Goal: Task Accomplishment & Management: Manage account settings

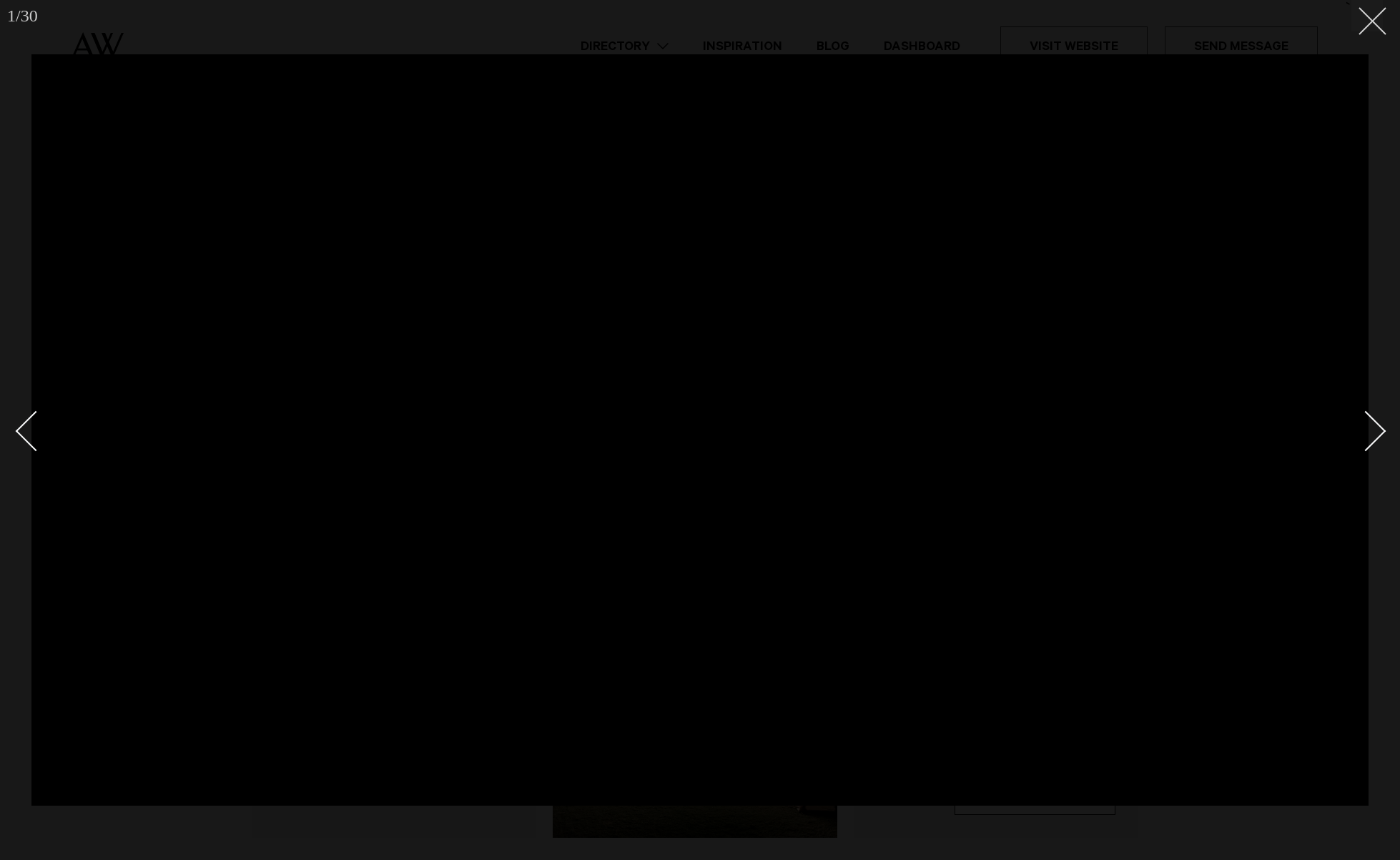
click at [1384, 6] on div at bounding box center [700, 430] width 1400 height 860
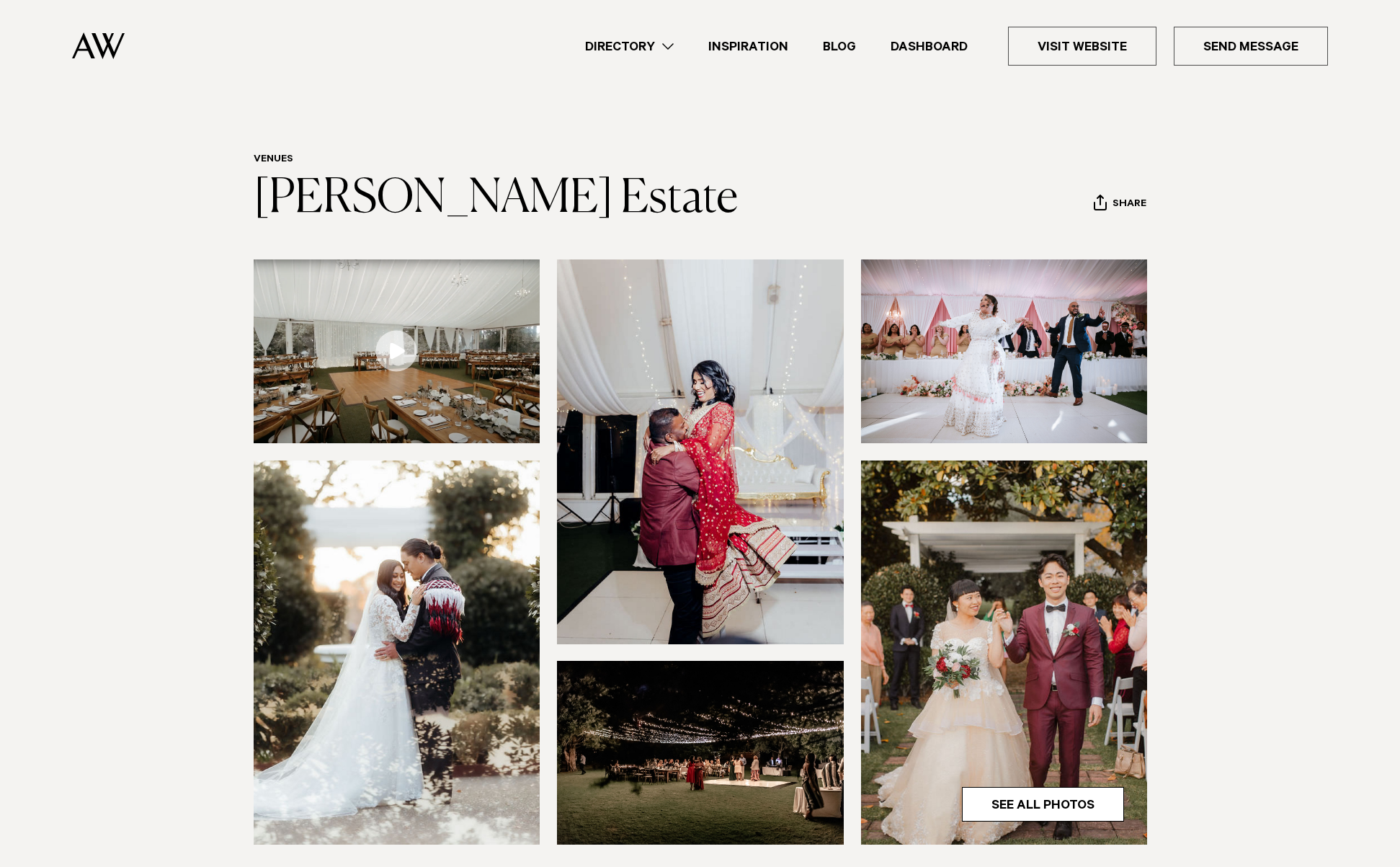
click at [114, 45] on img at bounding box center [98, 45] width 53 height 27
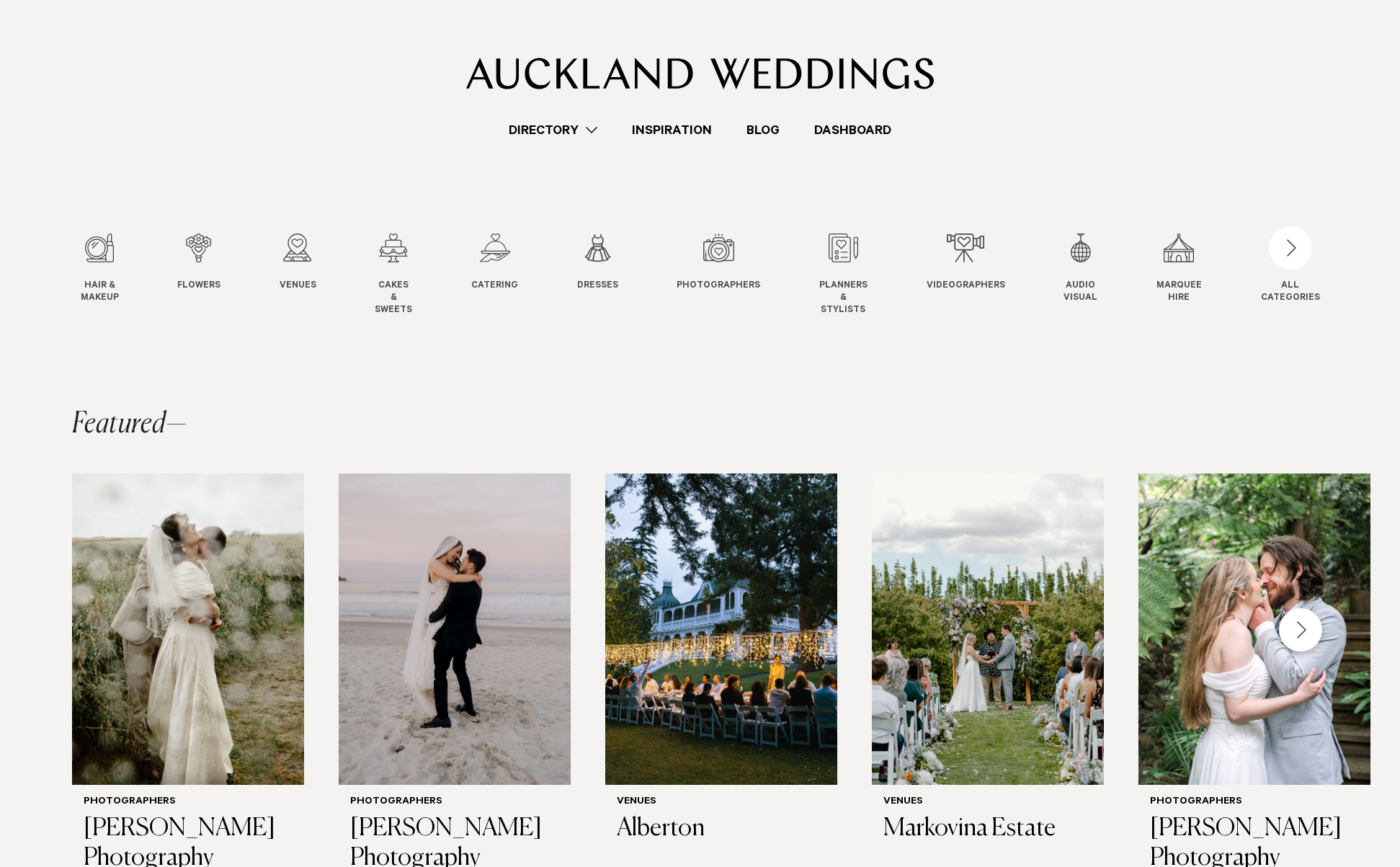
click at [827, 119] on div "Directory Hair & Makeup Flowers Venues" at bounding box center [700, 70] width 1377 height 140
click at [841, 127] on link "Dashboard" at bounding box center [853, 130] width 112 height 19
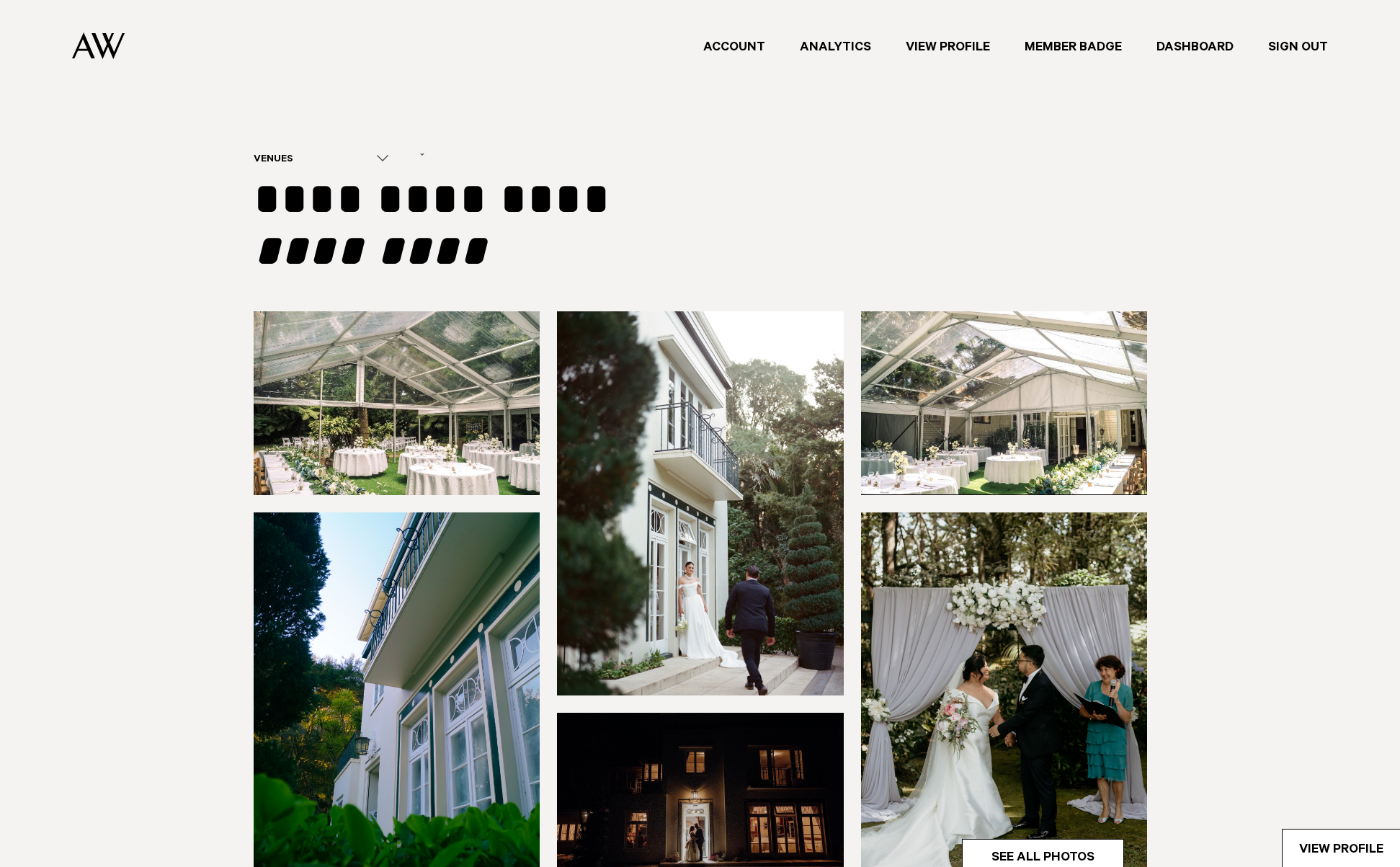
select select "*"
type input "**********"
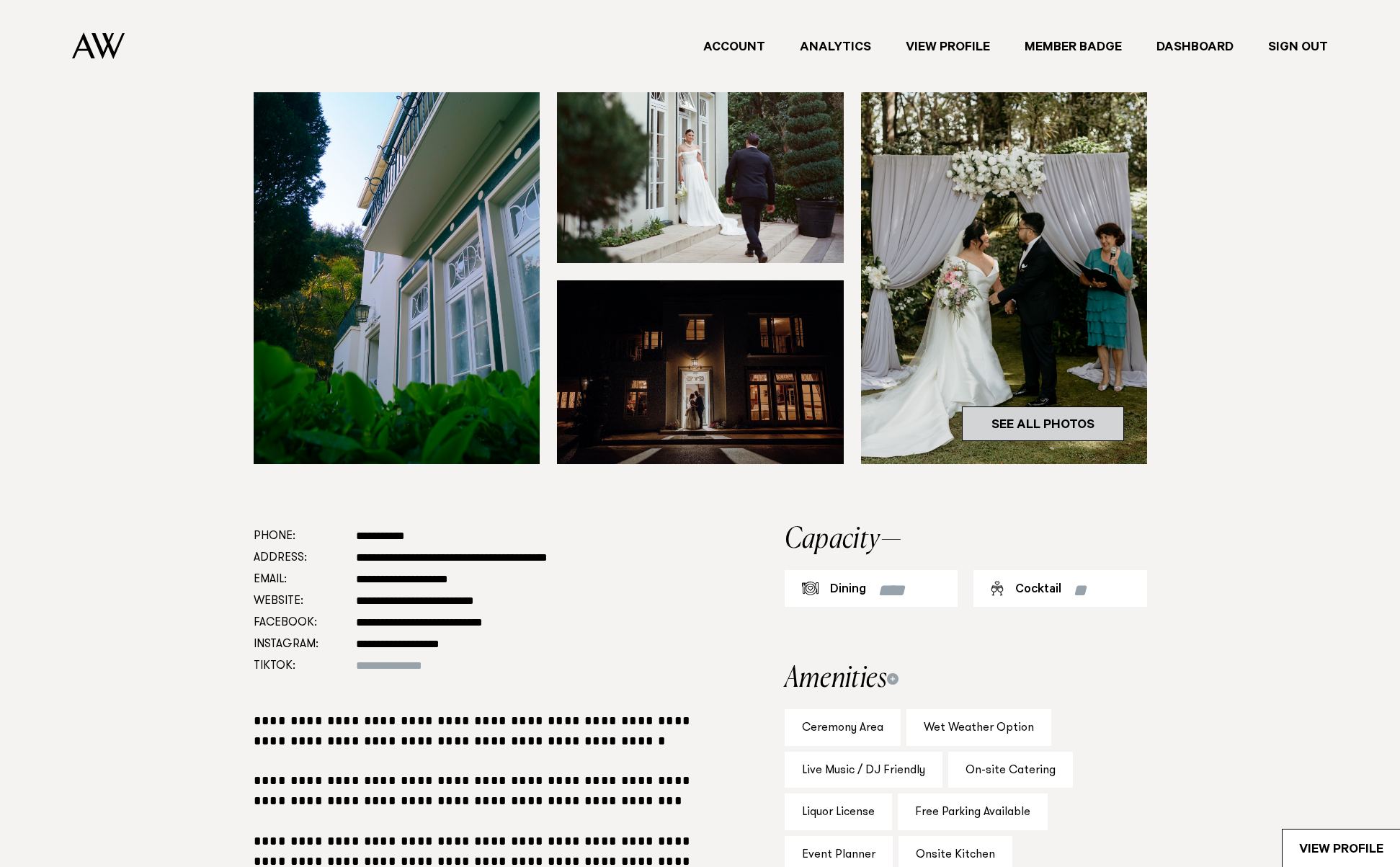
click at [1061, 426] on link "See All Photos" at bounding box center [1042, 423] width 162 height 35
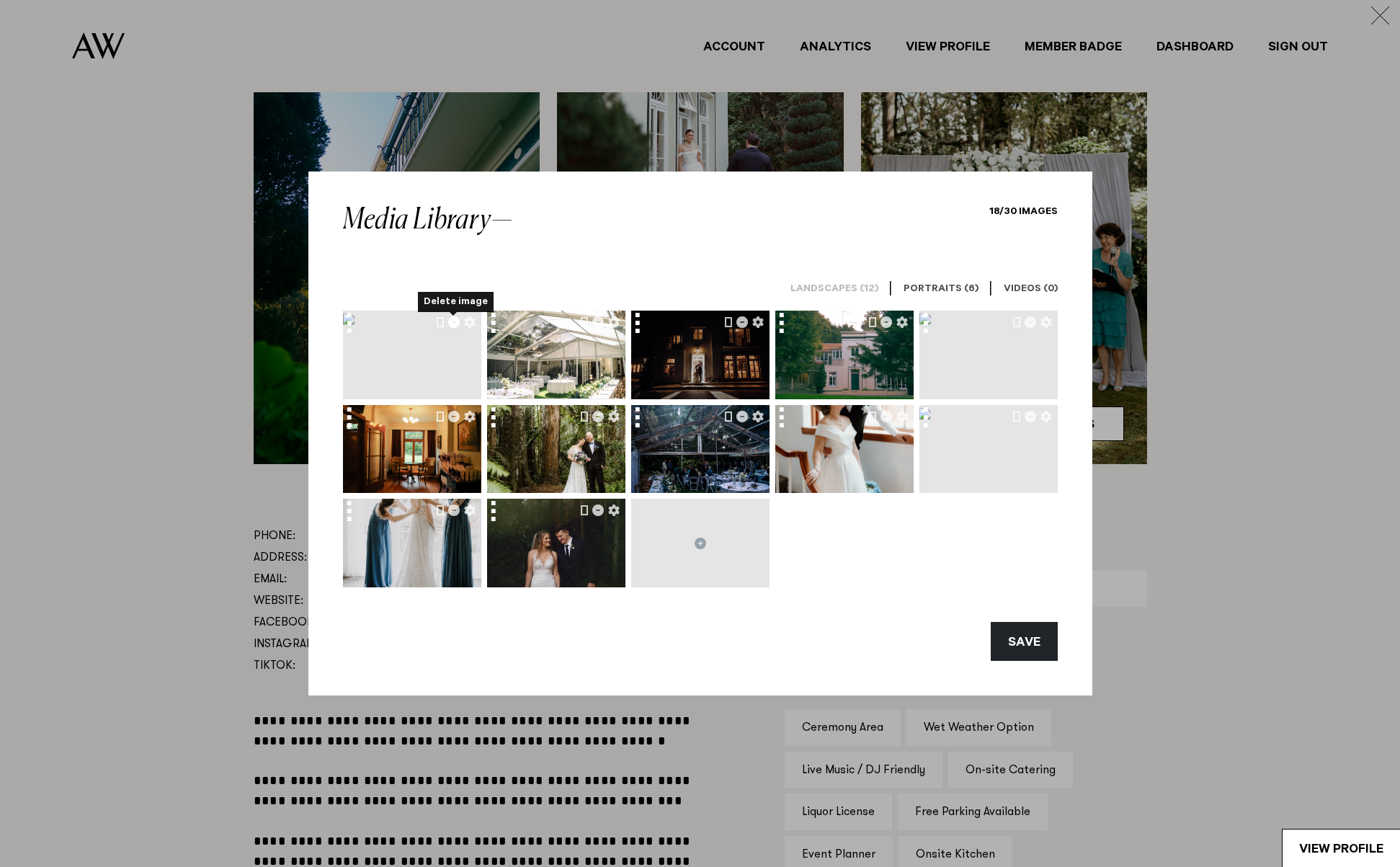
click at [451, 324] on icon "Delete image" at bounding box center [454, 322] width 12 height 12
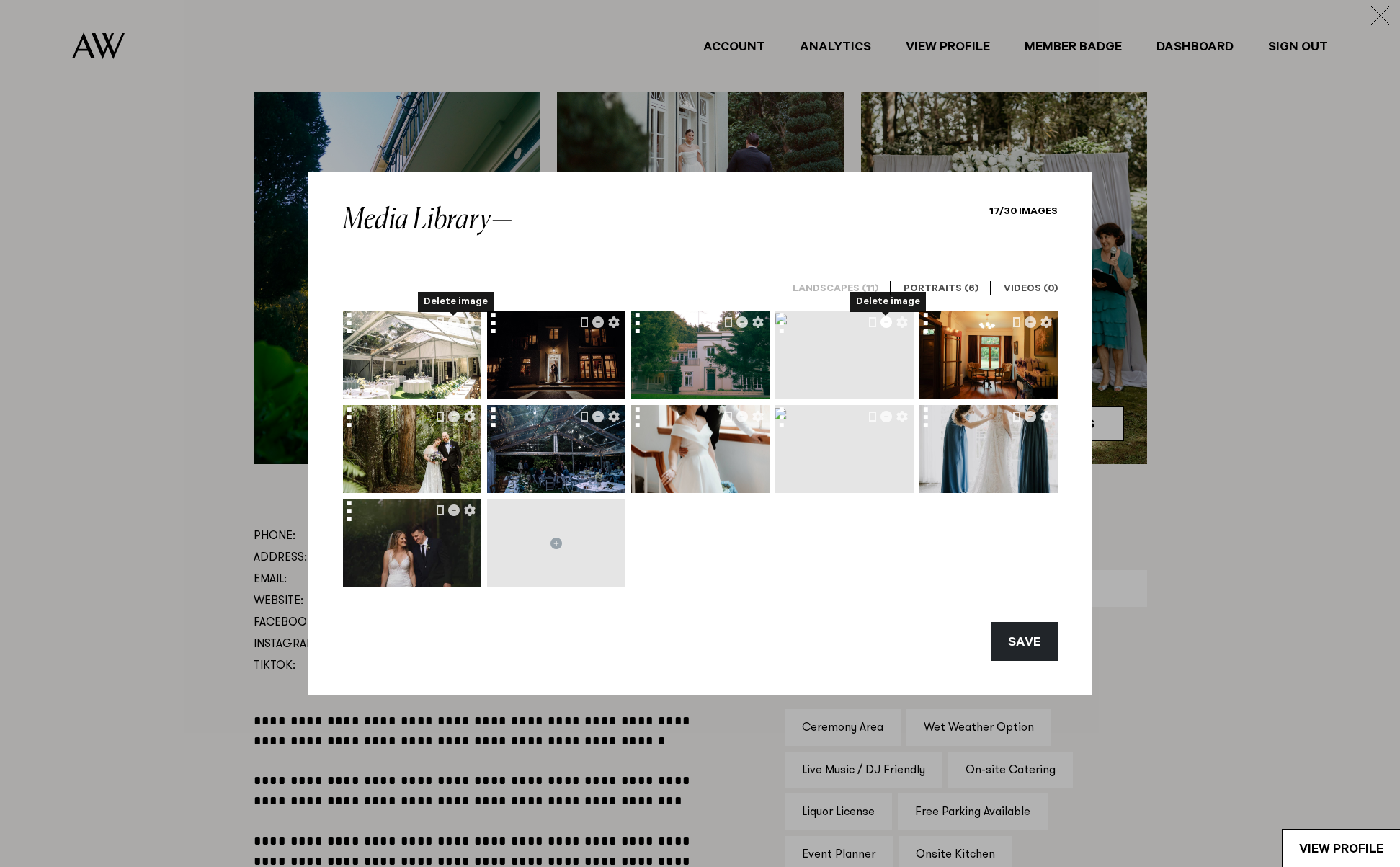
click at [885, 320] on icon "Delete image" at bounding box center [886, 322] width 12 height 12
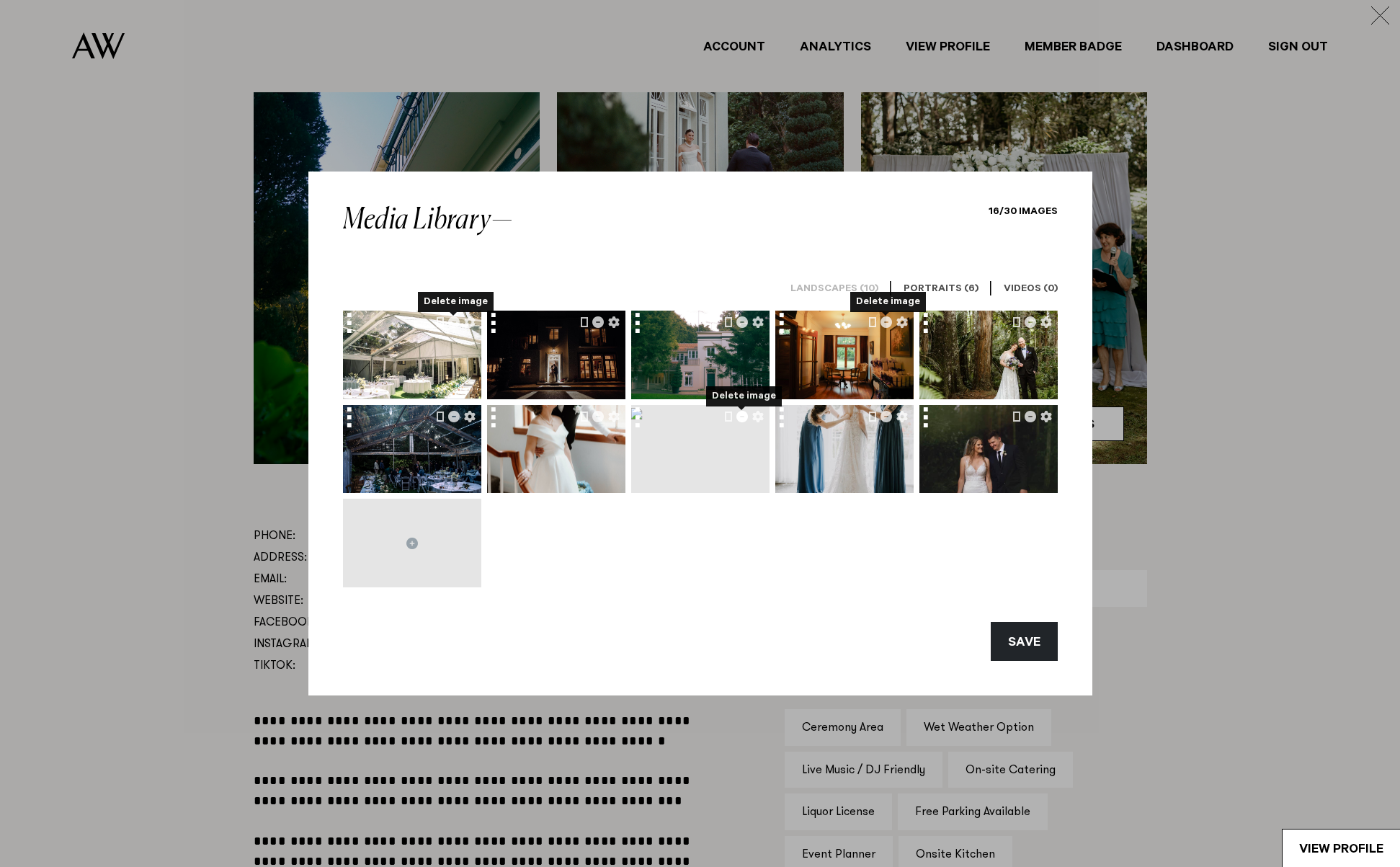
click at [742, 416] on icon "Delete image" at bounding box center [741, 416] width 12 height 12
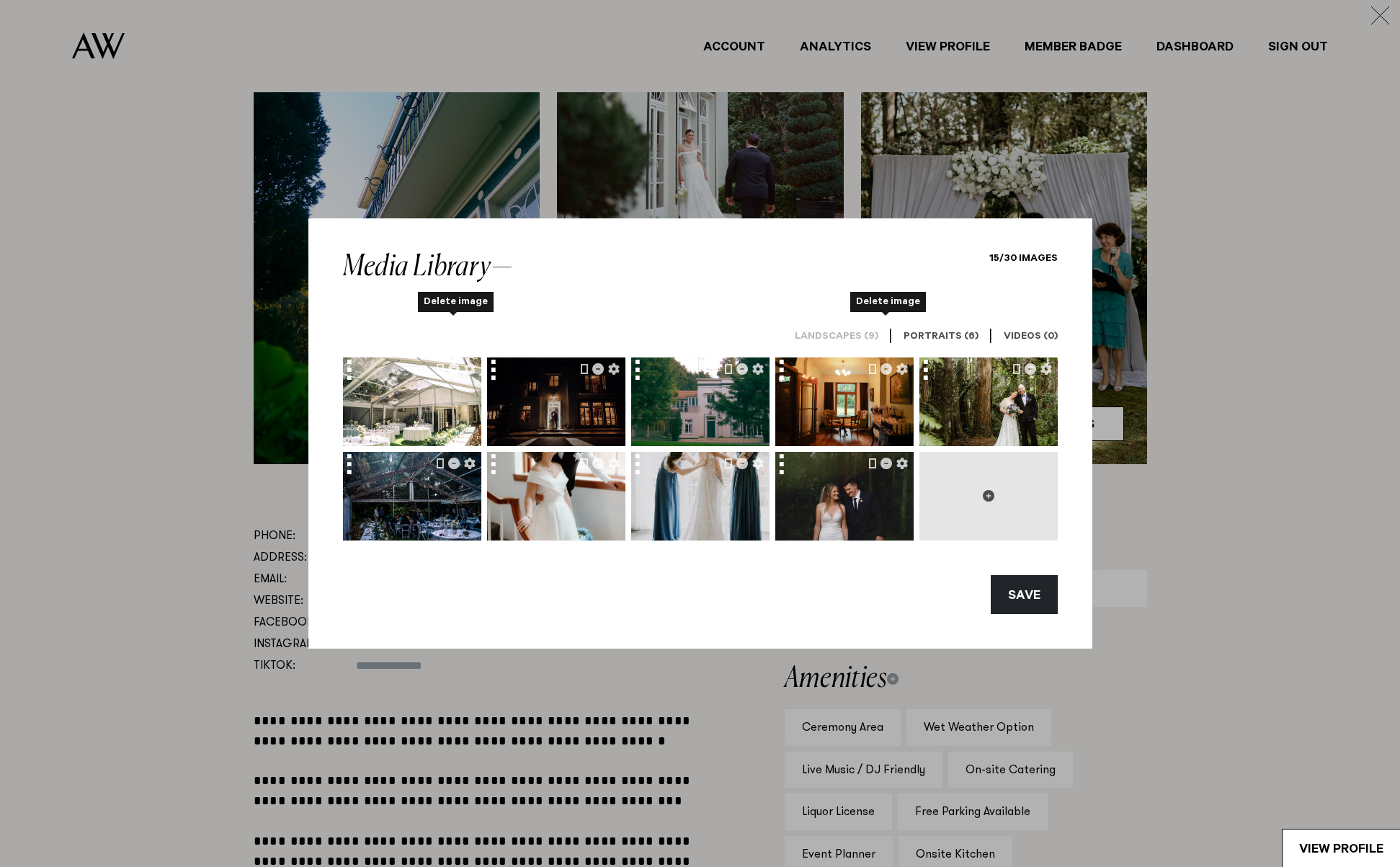
click at [994, 496] on icon at bounding box center [989, 495] width 12 height 12
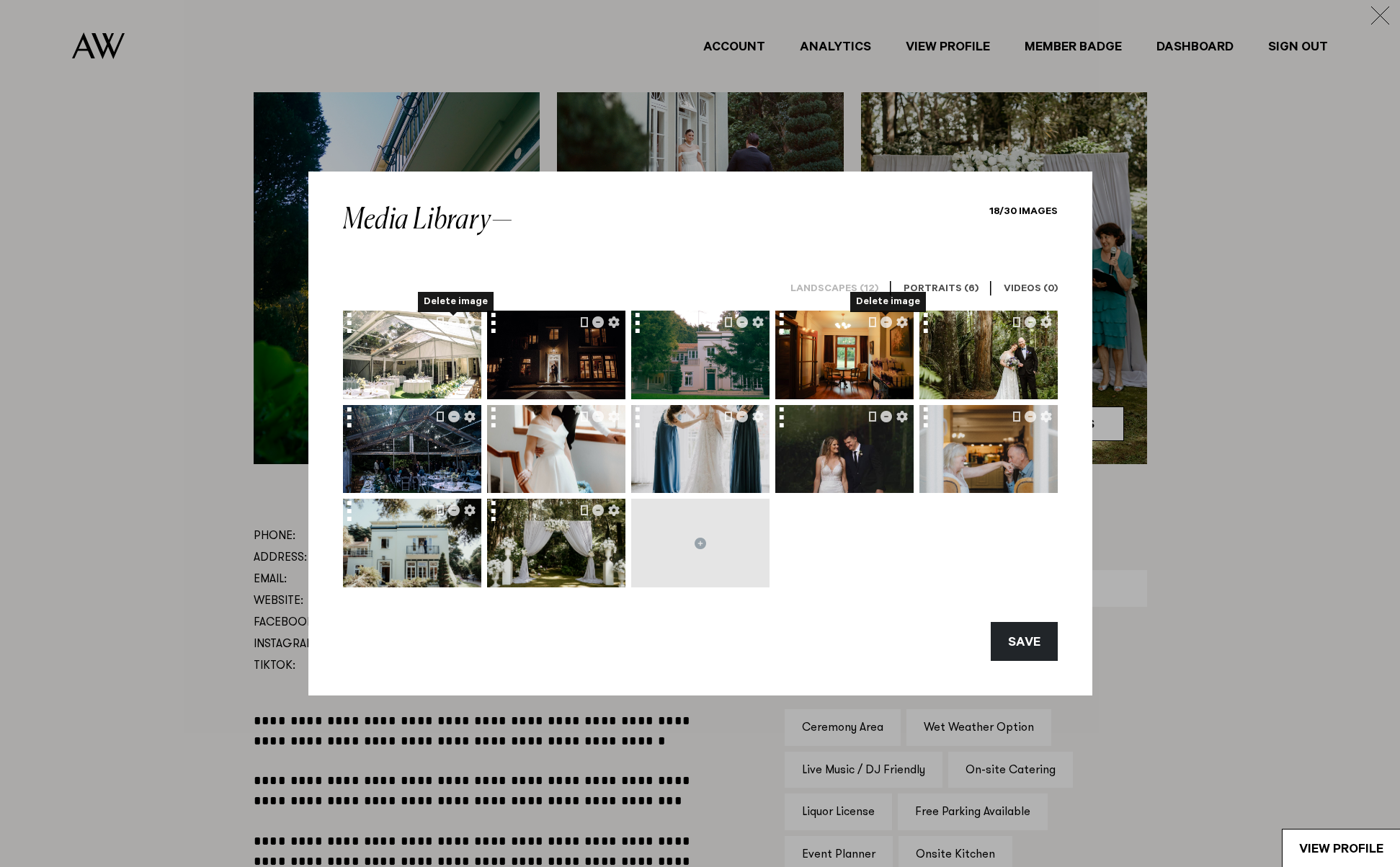
click at [965, 575] on div at bounding box center [700, 449] width 715 height 277
click at [699, 548] on icon at bounding box center [700, 543] width 12 height 12
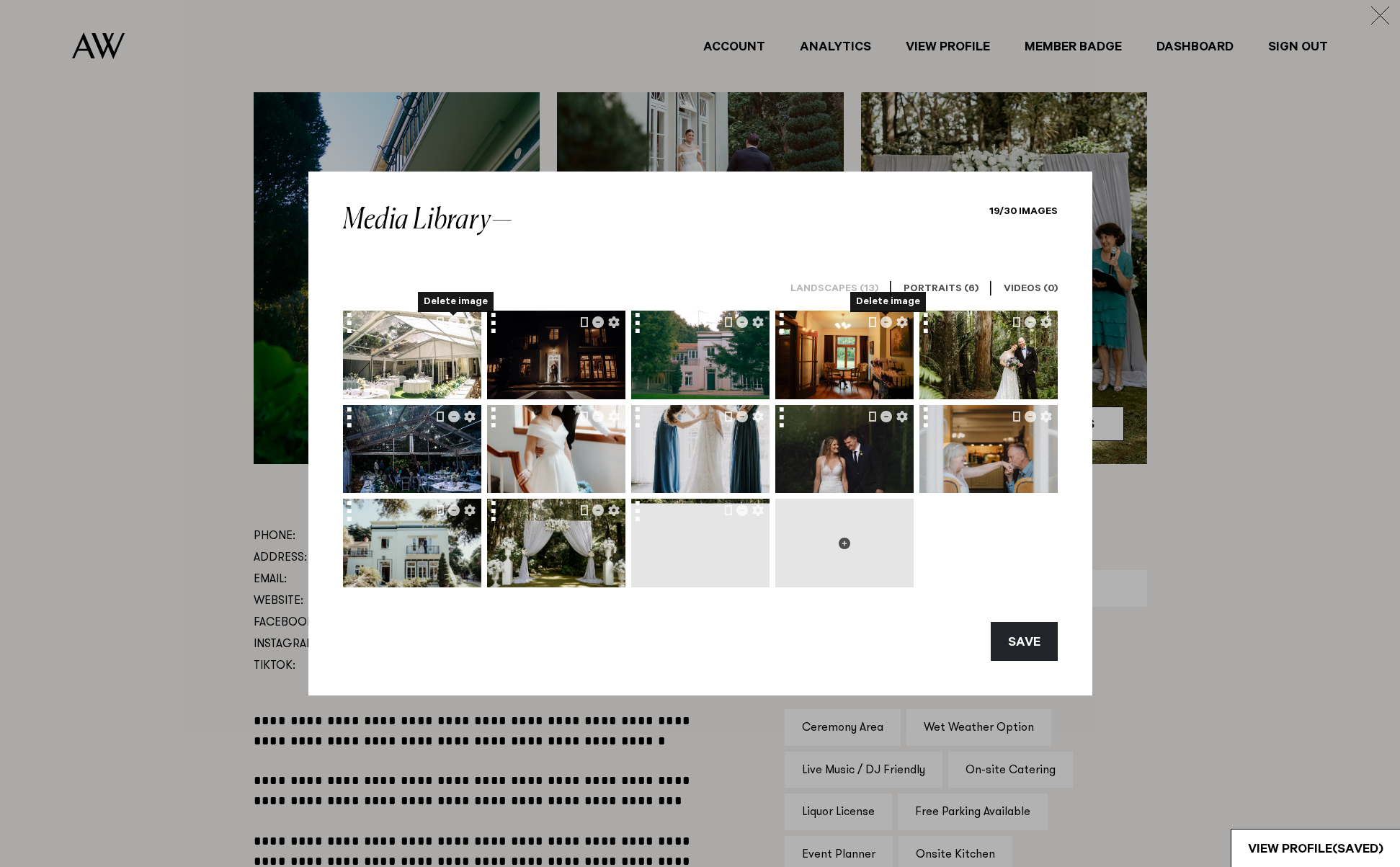
click at [864, 554] on button at bounding box center [844, 543] width 138 height 88
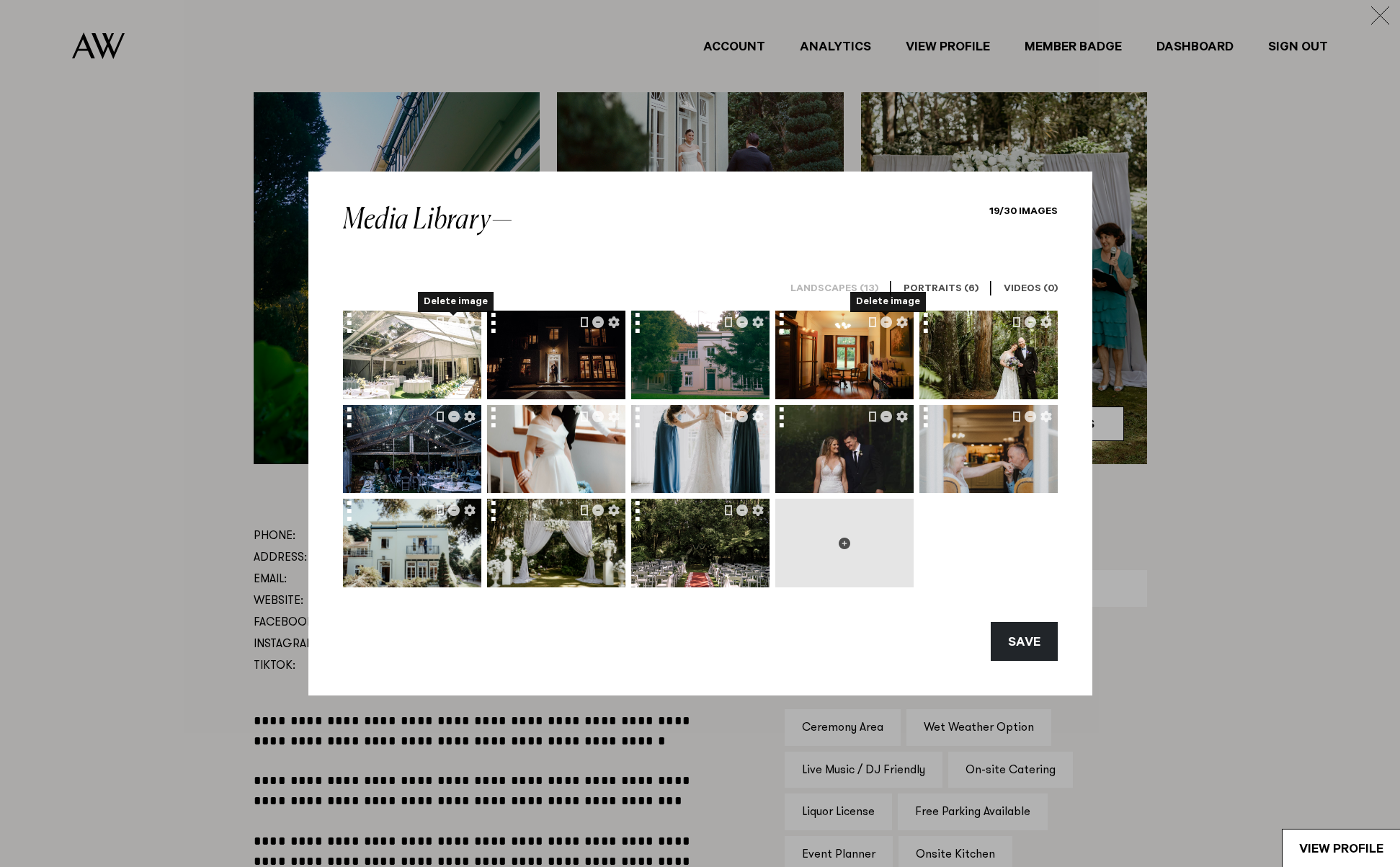
type input "**********"
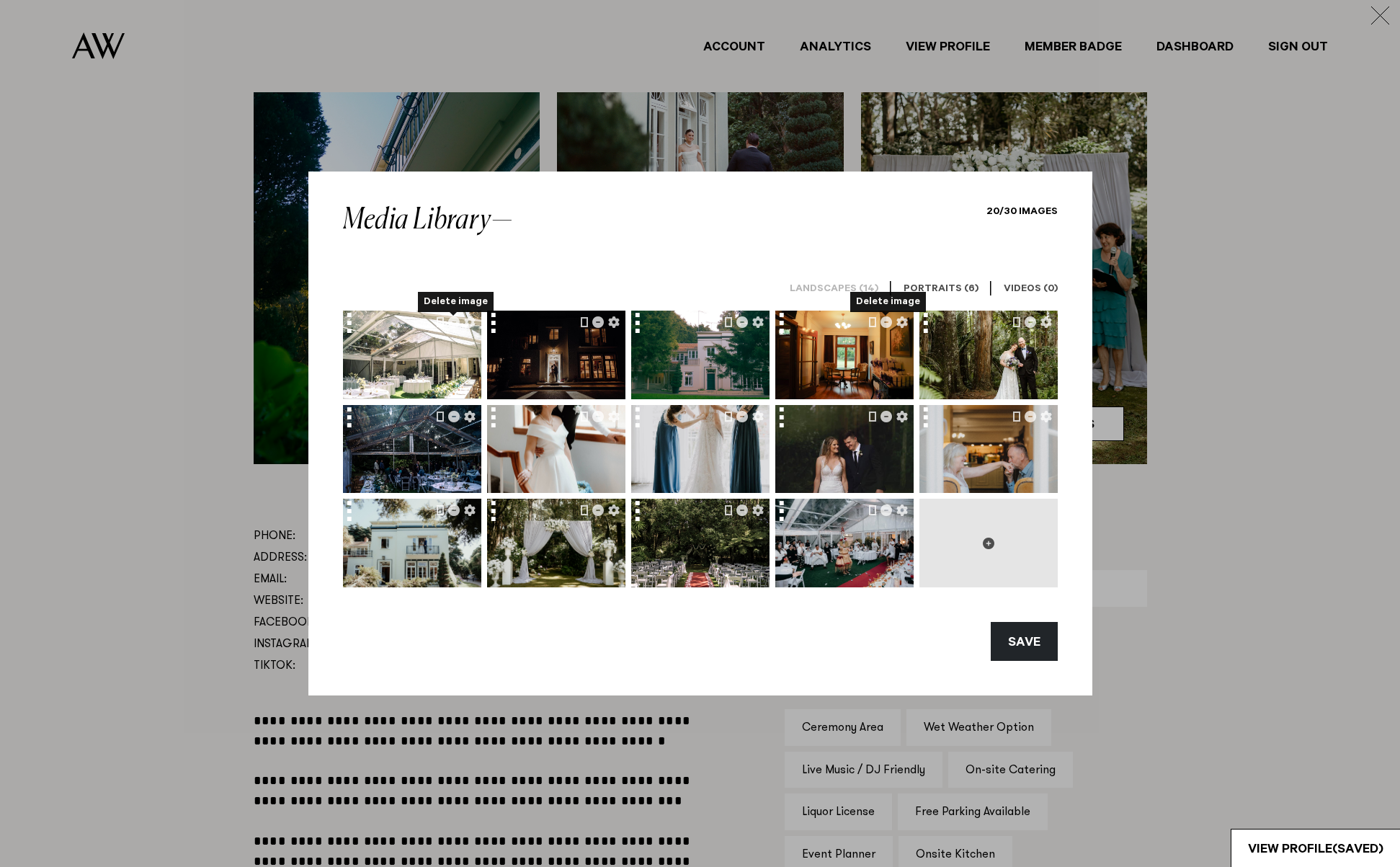
click at [986, 543] on icon at bounding box center [989, 543] width 12 height 12
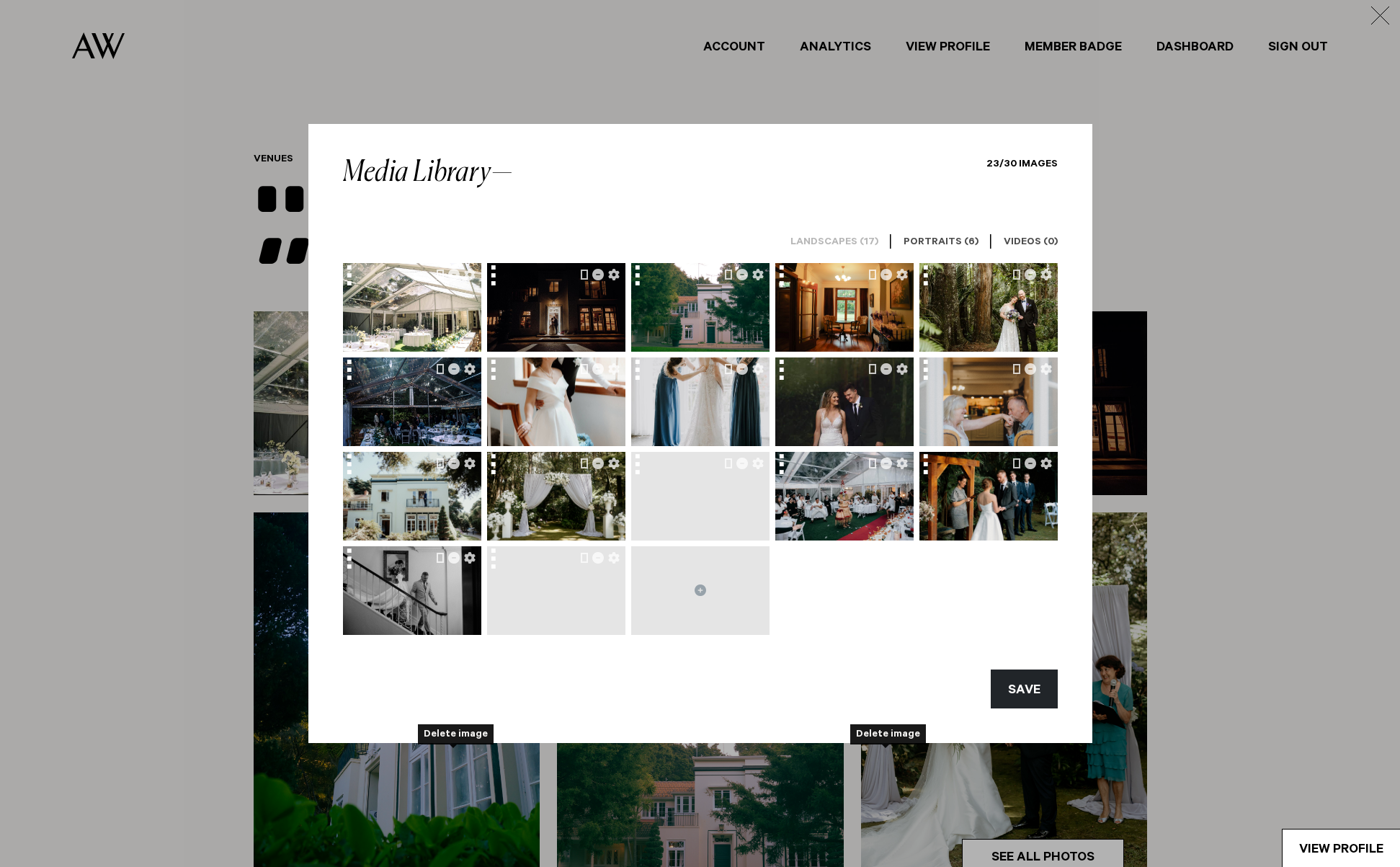
scroll to position [432, 0]
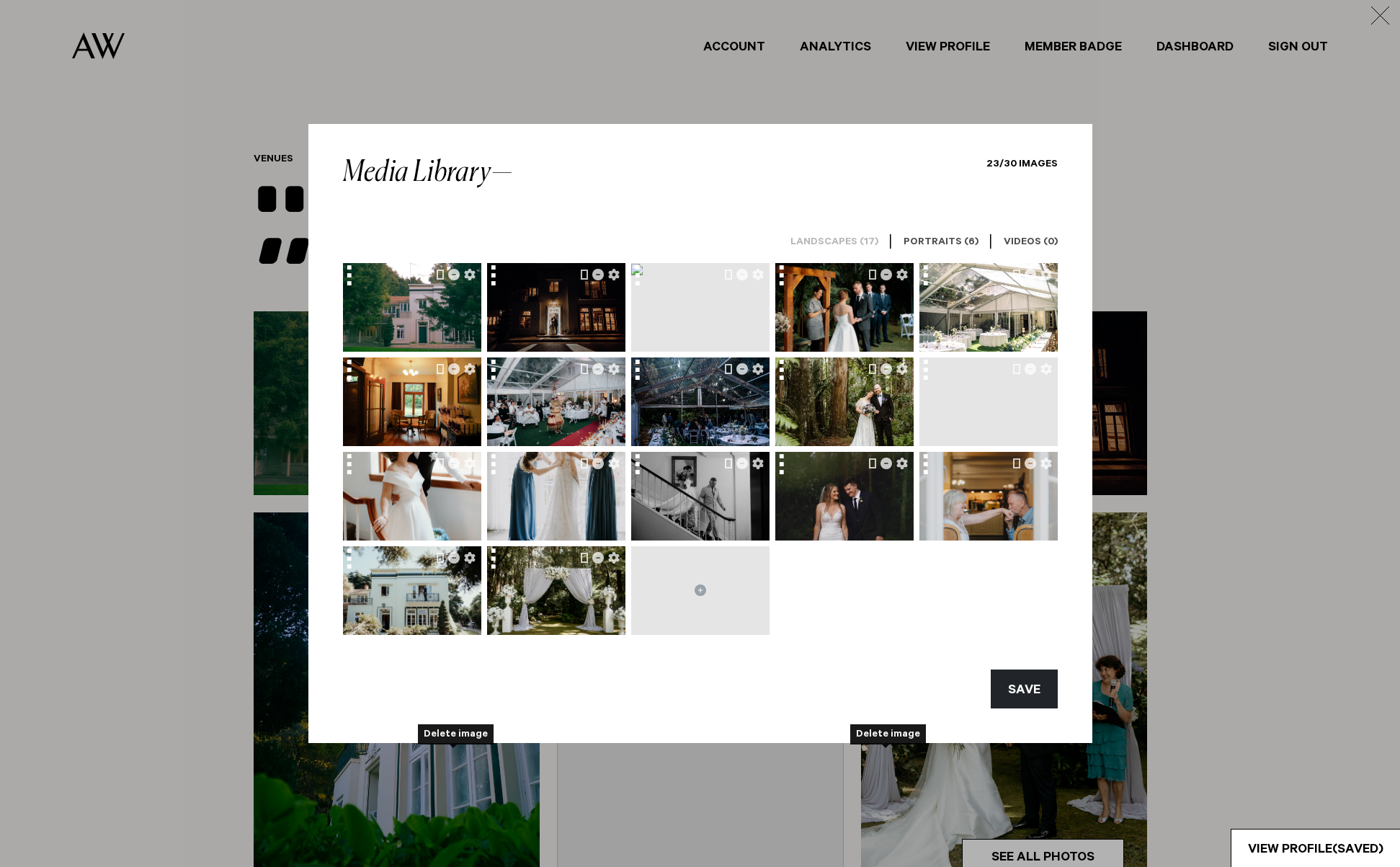
scroll to position [432, 0]
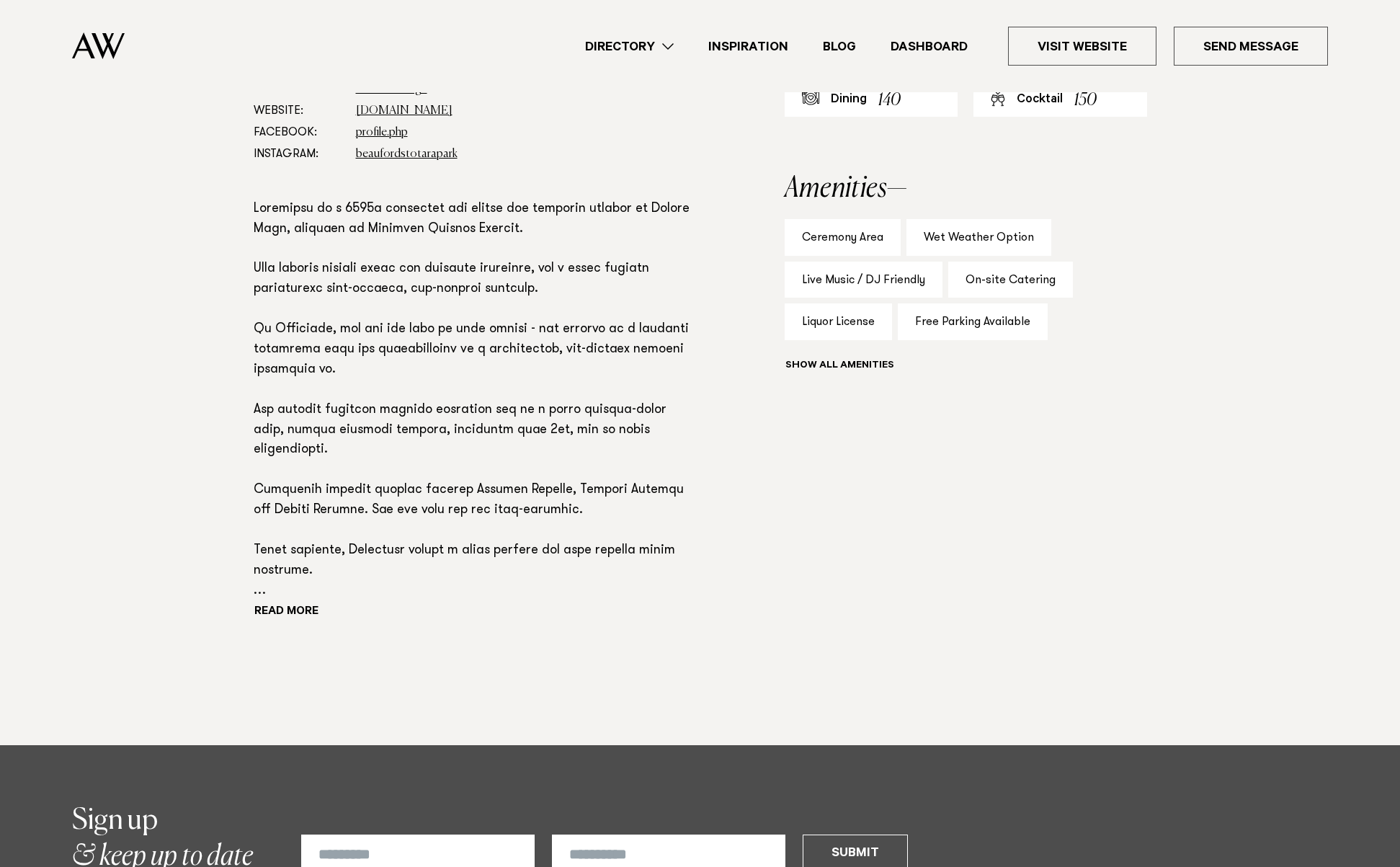
scroll to position [1153, 0]
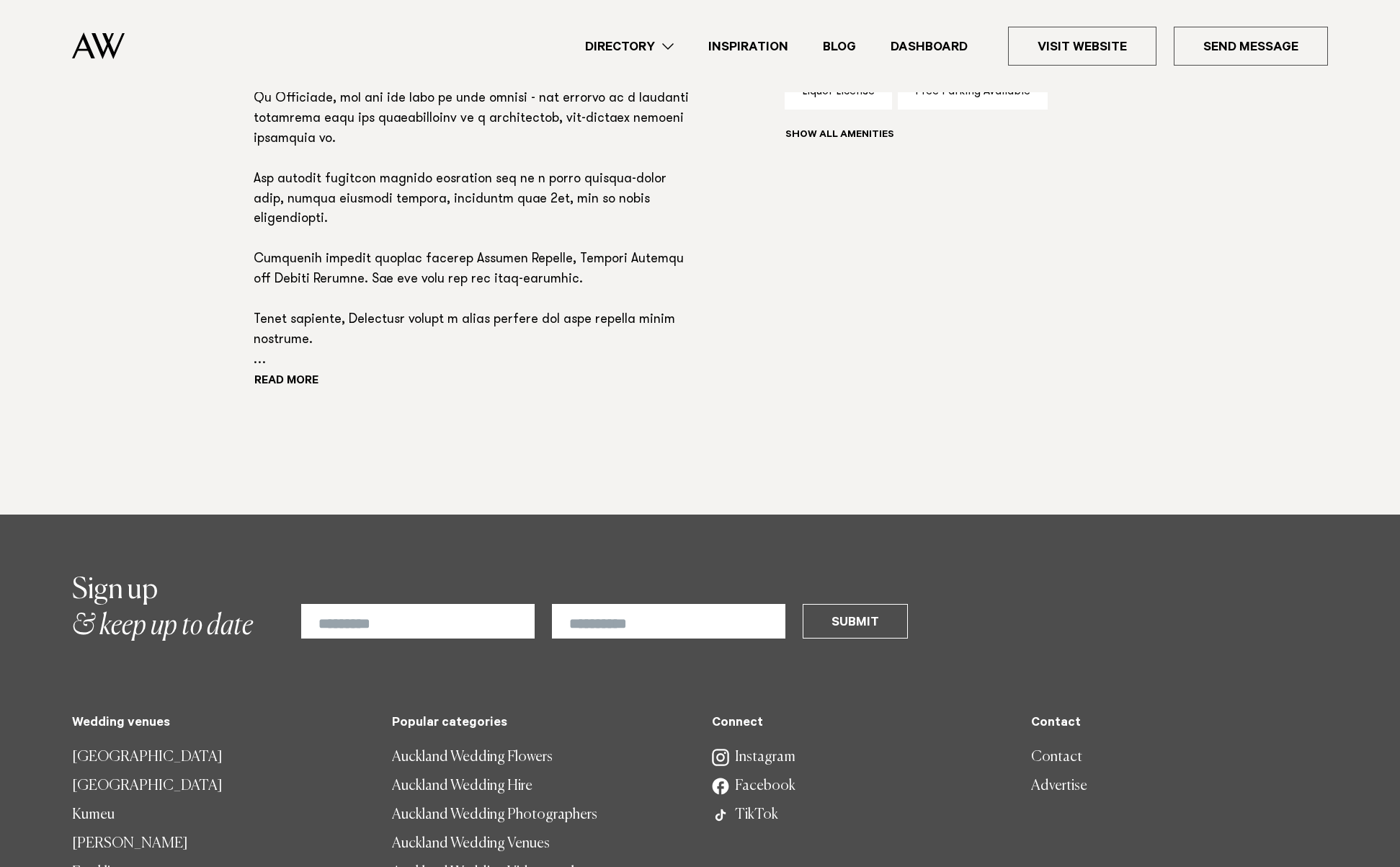
click at [117, 49] on img at bounding box center [98, 45] width 53 height 27
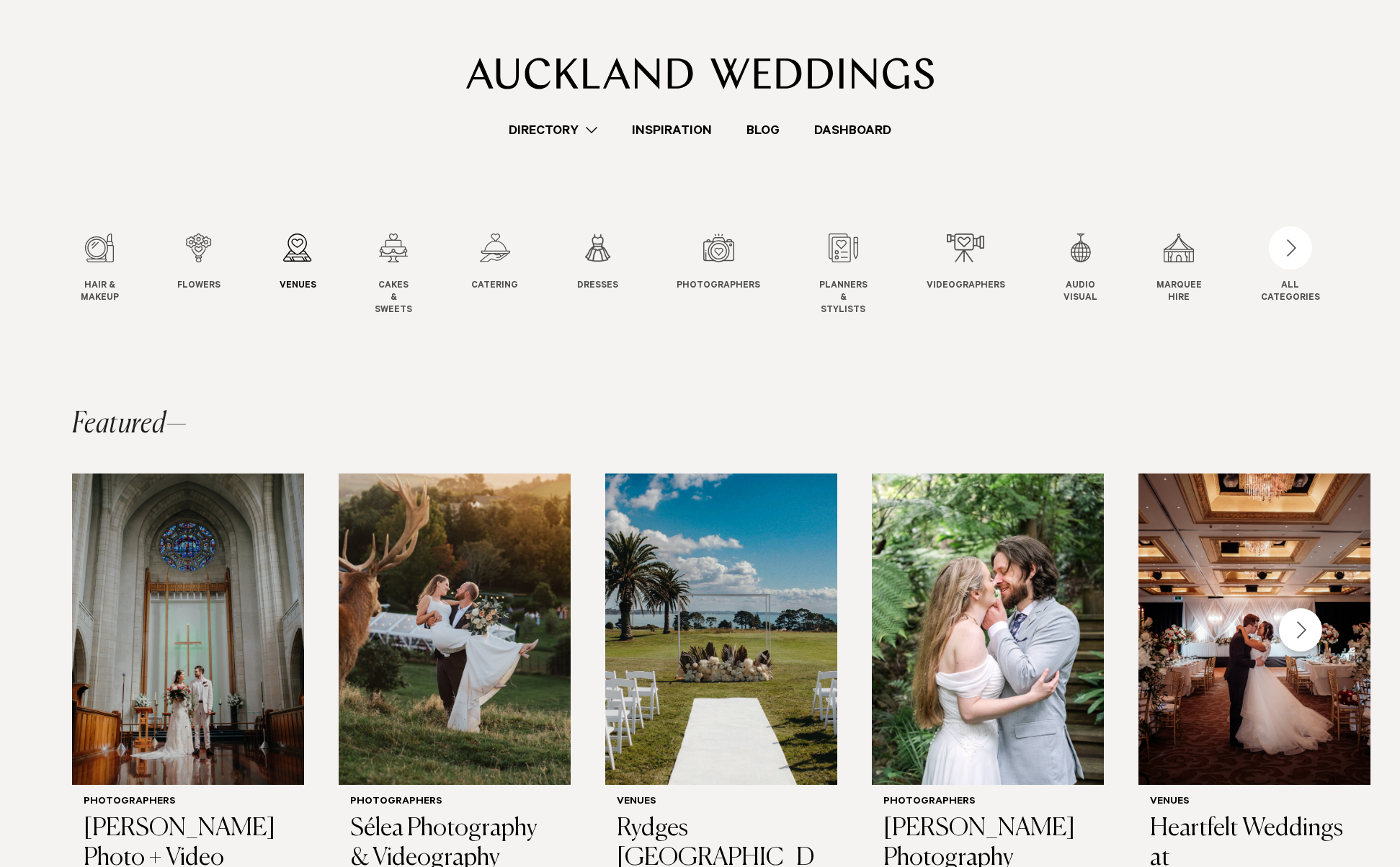
click at [298, 243] on div "3 / 12" at bounding box center [298, 248] width 37 height 29
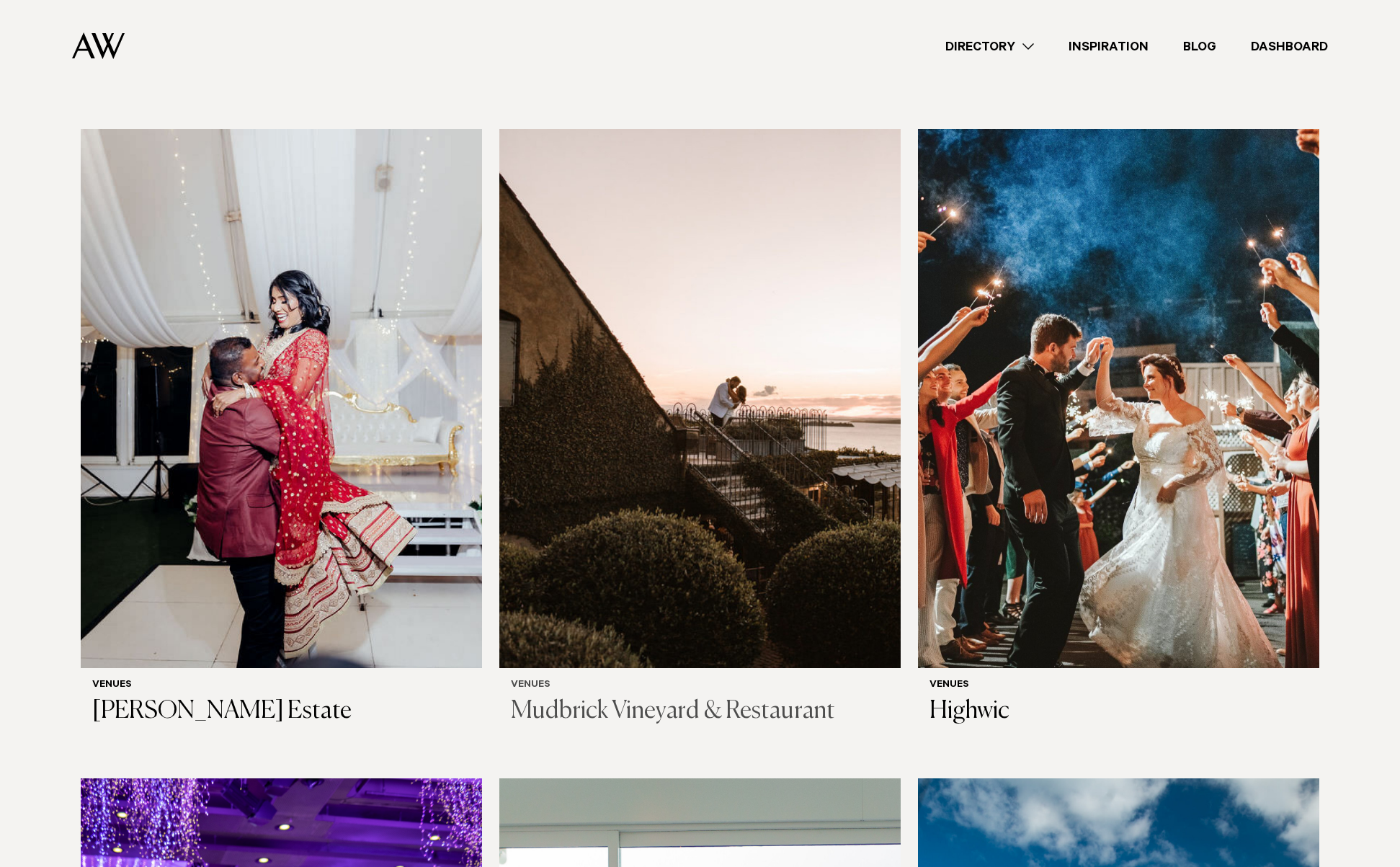
scroll to position [4903, 0]
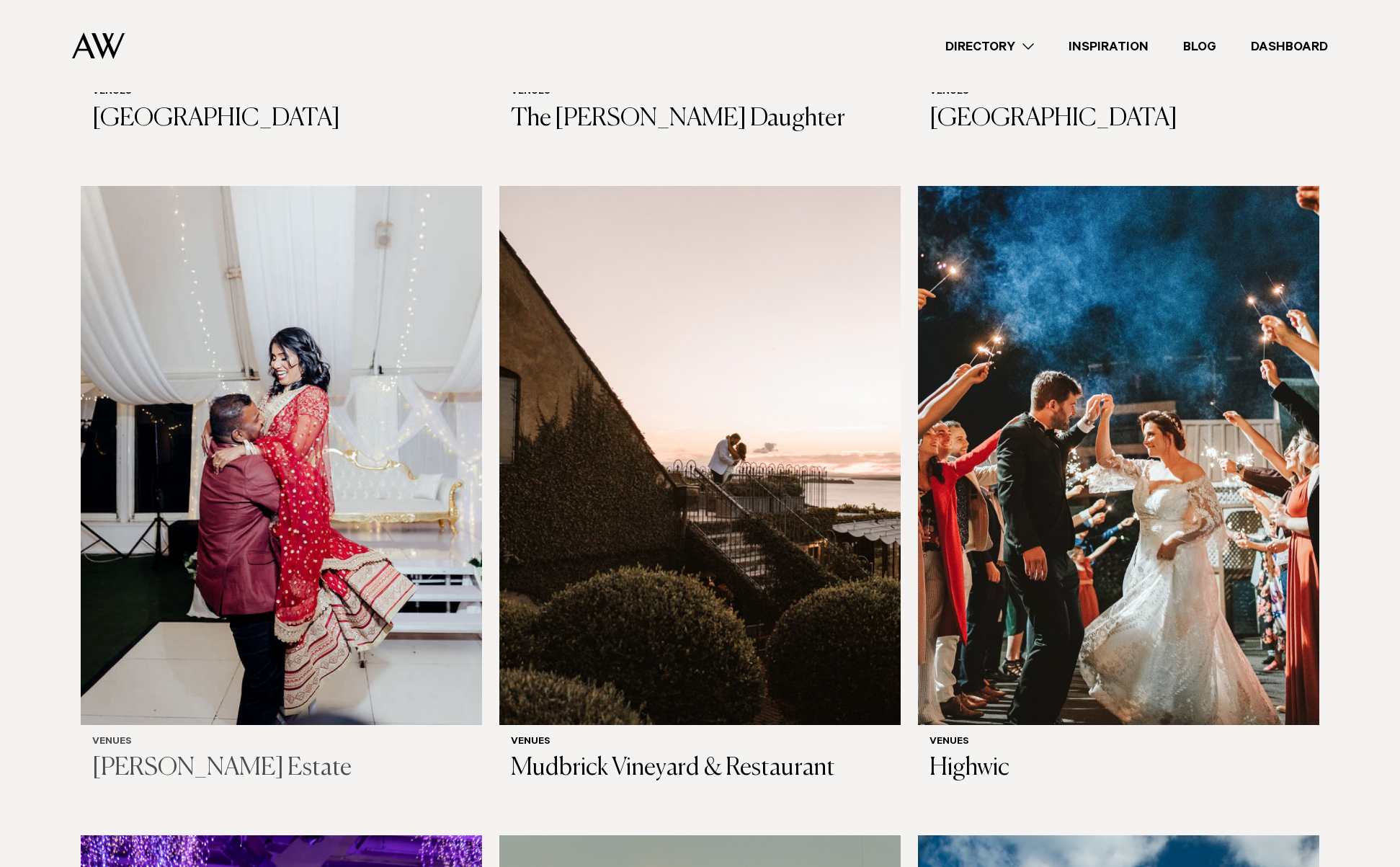
click at [379, 394] on img at bounding box center [281, 455] width 401 height 539
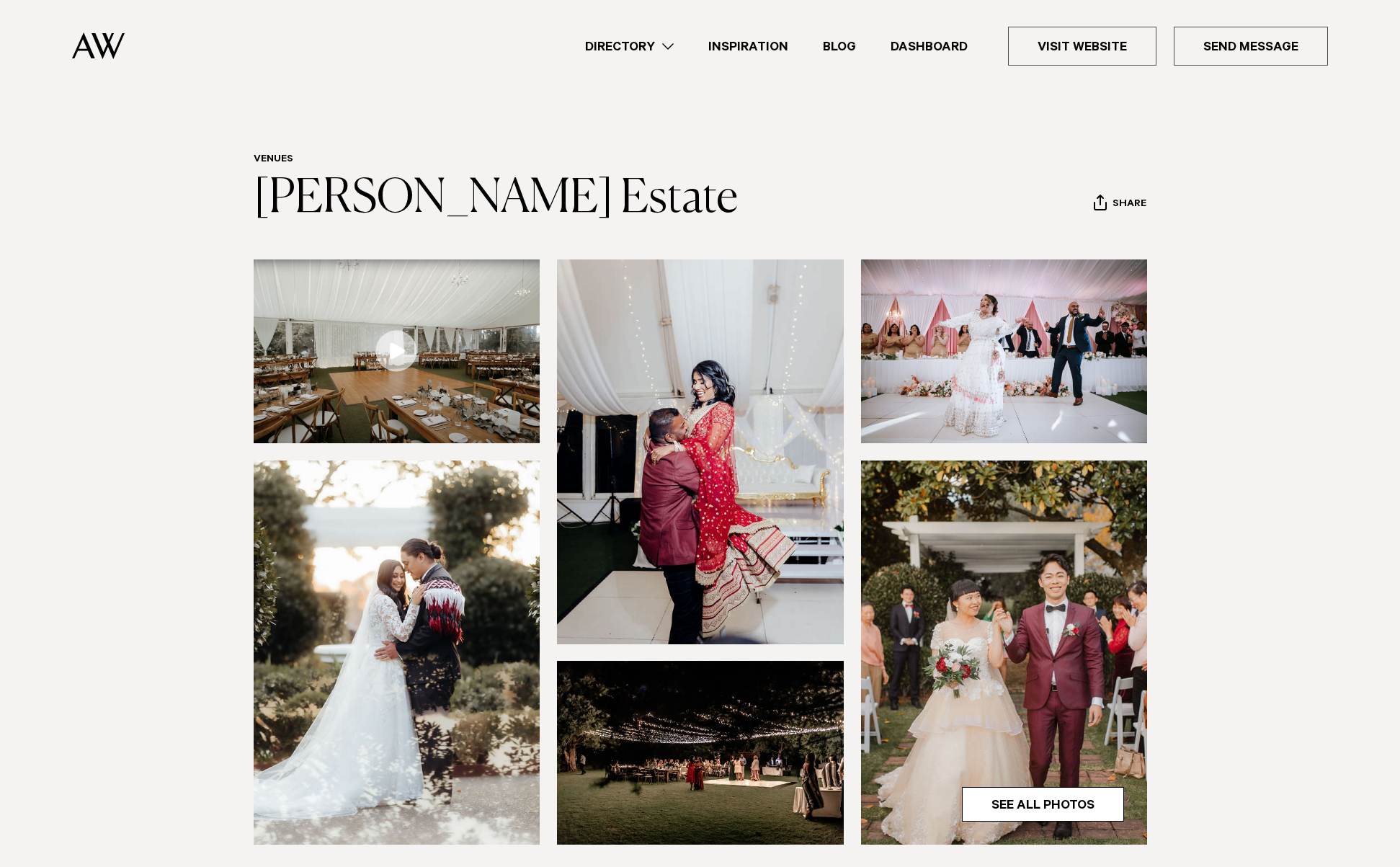
click at [124, 50] on nav "Directory Hair & Makeup Flowers Venues" at bounding box center [700, 46] width 1256 height 92
click at [121, 50] on img at bounding box center [98, 45] width 53 height 27
